Goal: Transaction & Acquisition: Purchase product/service

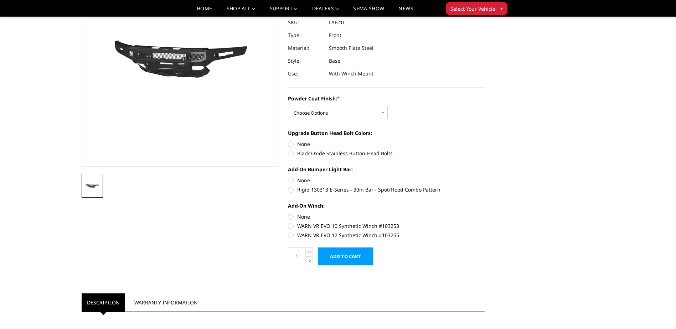
scroll to position [107, 0]
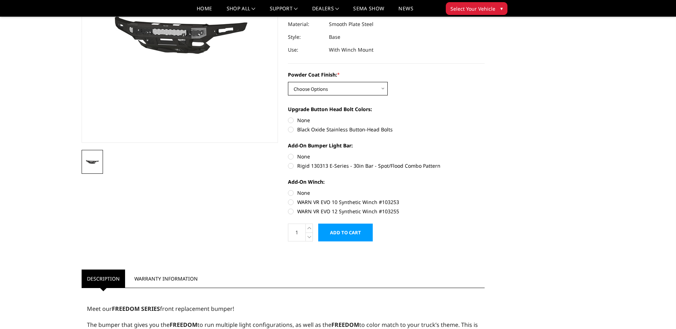
click at [380, 87] on select "Choose Options Bare Metal Texture Black Powder Coat" at bounding box center [338, 89] width 100 height 14
select select "2770"
click at [288, 82] on select "Choose Options Bare Metal Texture Black Powder Coat" at bounding box center [338, 89] width 100 height 14
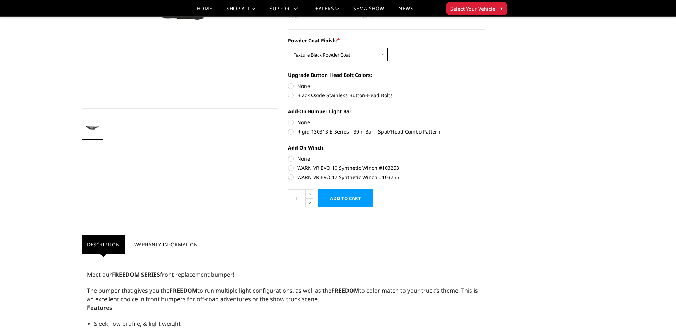
scroll to position [142, 0]
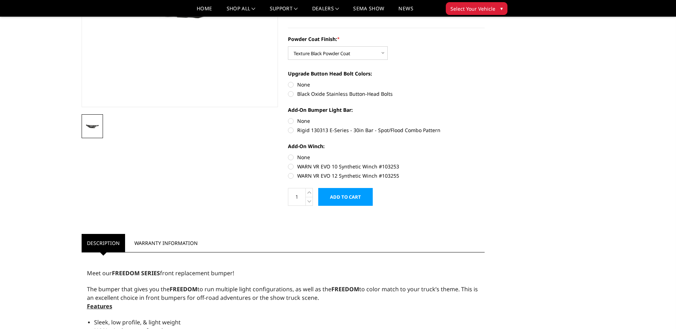
click at [291, 167] on label "WARN VR EVO 10 Synthetic Winch #103253" at bounding box center [386, 166] width 197 height 7
click at [484, 154] on input "WARN VR EVO 10 Synthetic Winch #103253" at bounding box center [484, 153] width 0 height 0
radio input "true"
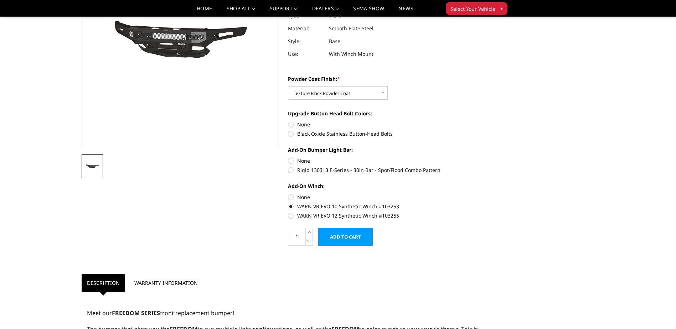
scroll to position [107, 0]
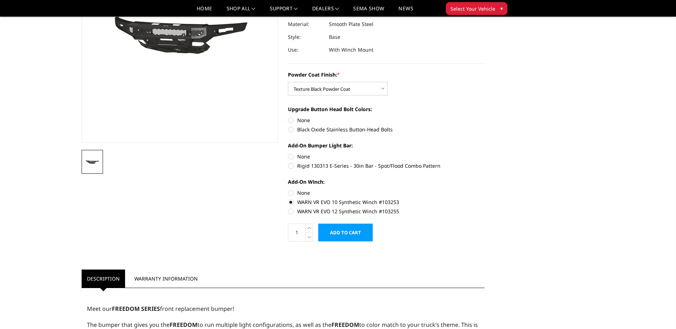
click at [290, 192] on label "None" at bounding box center [386, 192] width 197 height 7
click at [288, 189] on input "None" at bounding box center [288, 189] width 0 height 0
radio input "true"
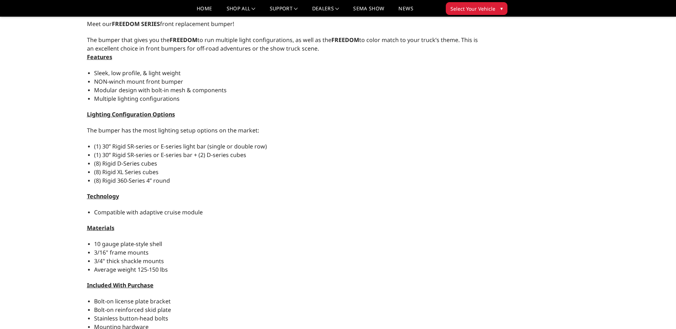
scroll to position [285, 0]
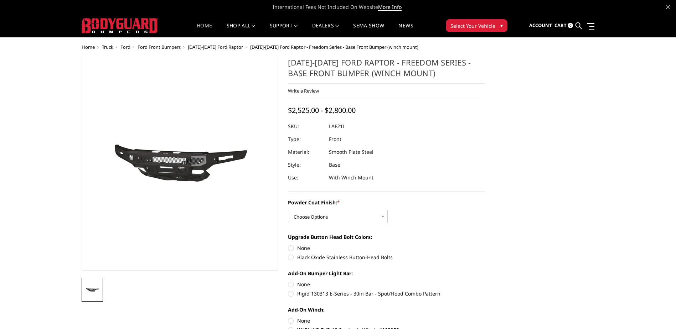
click at [200, 24] on link "Home" at bounding box center [204, 30] width 15 height 14
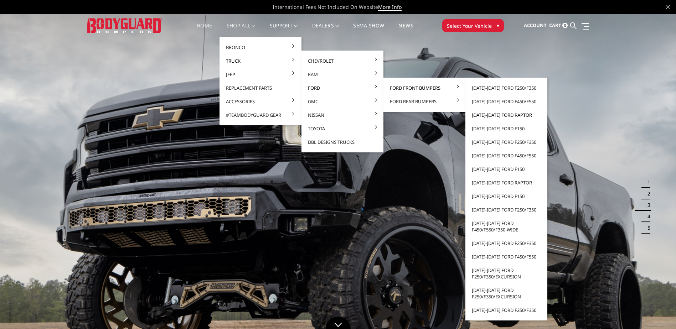
click at [500, 114] on link "[DATE]-[DATE] Ford Raptor" at bounding box center [506, 115] width 76 height 14
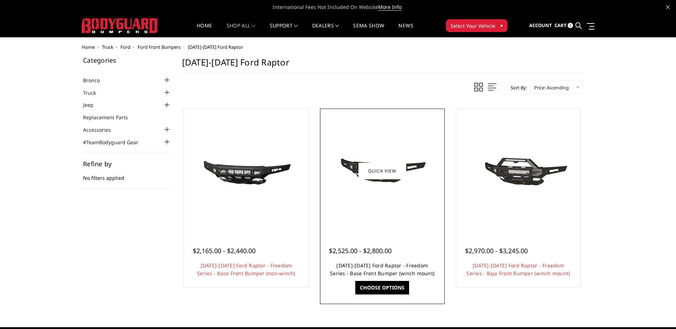
click at [410, 264] on link "[DATE]-[DATE] Ford Raptor - Freedom Series - Base Front Bumper (winch mount)" at bounding box center [382, 269] width 104 height 15
